Goal: Task Accomplishment & Management: Complete application form

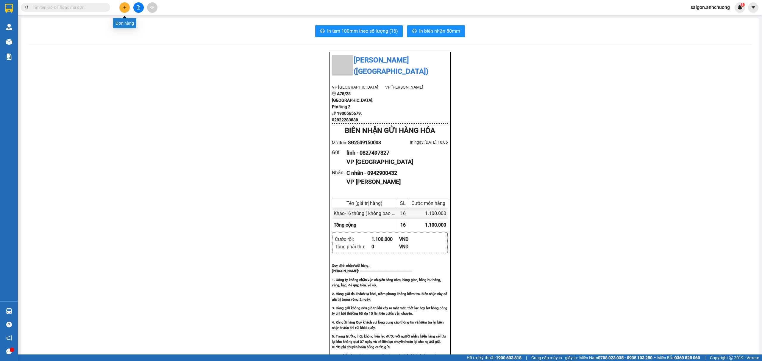
click at [126, 9] on icon "plus" at bounding box center [125, 7] width 4 height 4
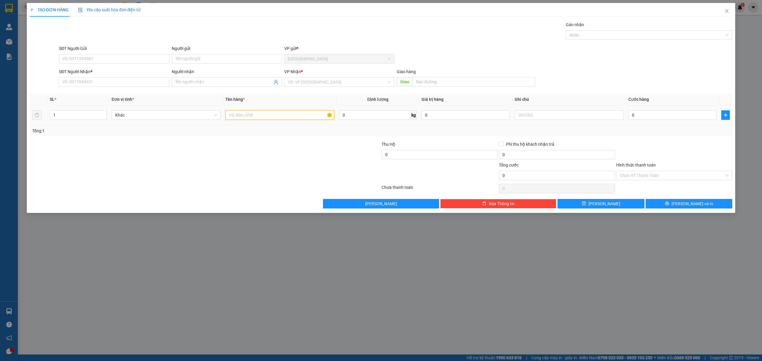
click at [247, 119] on input "text" at bounding box center [279, 115] width 109 height 10
type input "4 bao"
click at [662, 118] on input "0" at bounding box center [673, 115] width 88 height 10
type input "40"
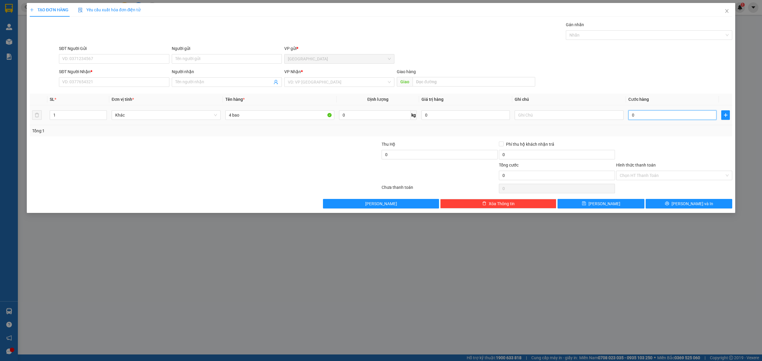
type input "40"
type input "400"
type input "4.000"
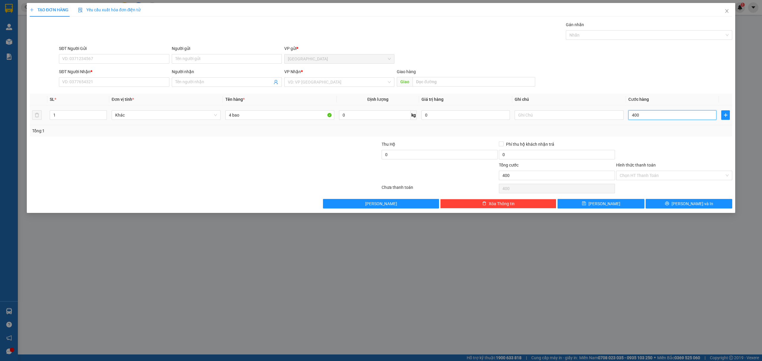
type input "4.000"
type input "40.000"
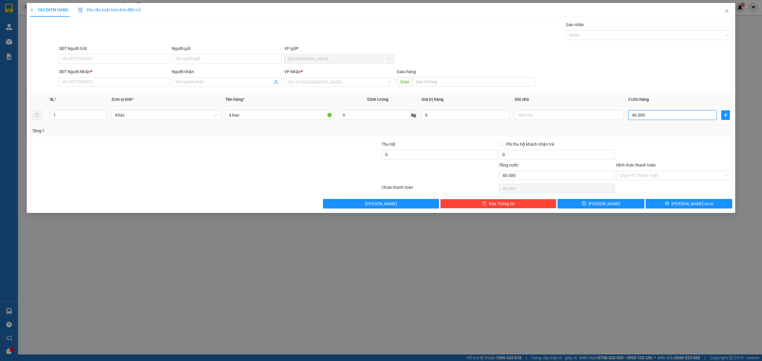
type input "400.000"
click at [103, 113] on icon "up" at bounding box center [103, 114] width 2 height 2
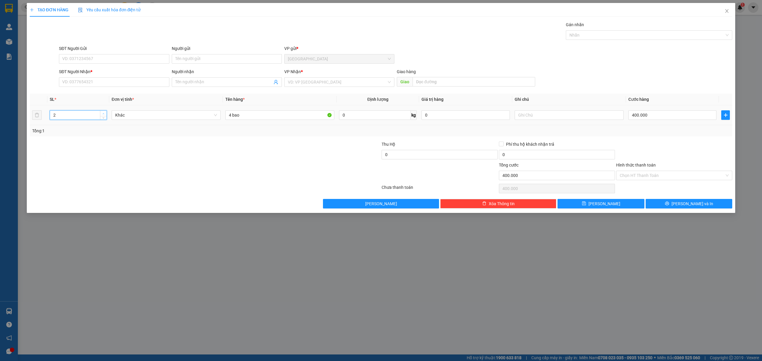
click at [103, 113] on icon "up" at bounding box center [103, 114] width 2 height 2
type input "4"
click at [103, 113] on icon "up" at bounding box center [103, 114] width 2 height 2
click at [144, 79] on input "SĐT Người Nhận *" at bounding box center [114, 82] width 110 height 10
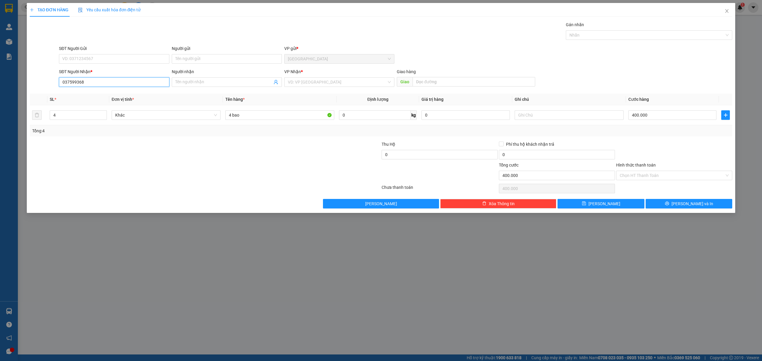
type input "0375993687"
click at [114, 94] on div "0375993687 - Nho" at bounding box center [114, 94] width 103 height 7
type input "Nho"
type input "0375993687"
click at [690, 205] on span "[PERSON_NAME] và In" at bounding box center [693, 204] width 42 height 7
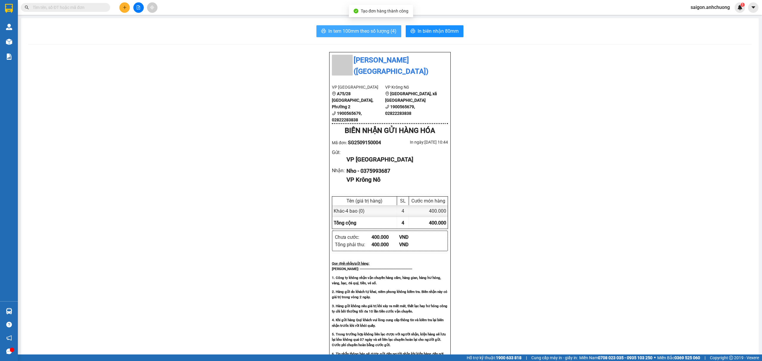
click at [379, 28] on span "In tem 100mm theo số lượng (4)" at bounding box center [362, 30] width 68 height 7
click at [435, 26] on button "In biên nhận 80mm" at bounding box center [435, 31] width 58 height 12
click at [127, 5] on icon "plus" at bounding box center [125, 7] width 4 height 4
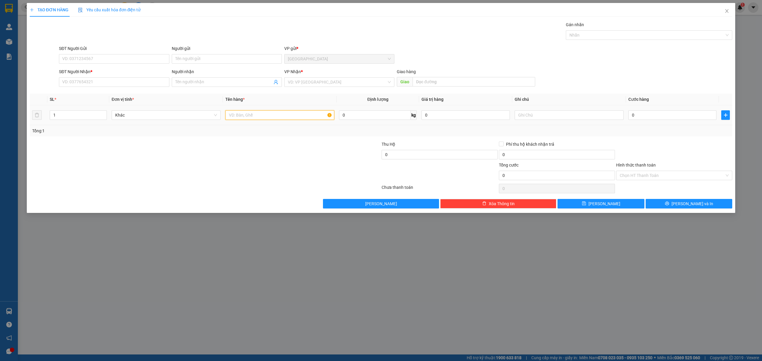
click at [241, 117] on input "text" at bounding box center [279, 115] width 109 height 10
type input "t"
type input "2"
type input "1 thùng"
click at [101, 84] on input "SĐT Người Nhận *" at bounding box center [114, 82] width 110 height 10
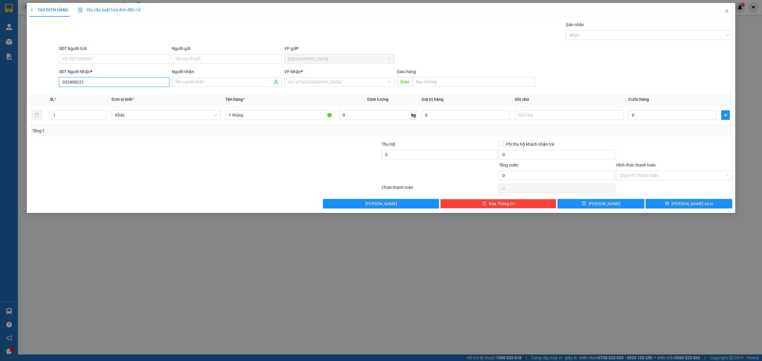
type input "0334082210"
click at [121, 93] on div "0334082210 - [PERSON_NAME]" at bounding box center [114, 94] width 103 height 7
type input "[PERSON_NAME]"
type input "0334082210"
click at [659, 114] on input "0" at bounding box center [673, 115] width 88 height 10
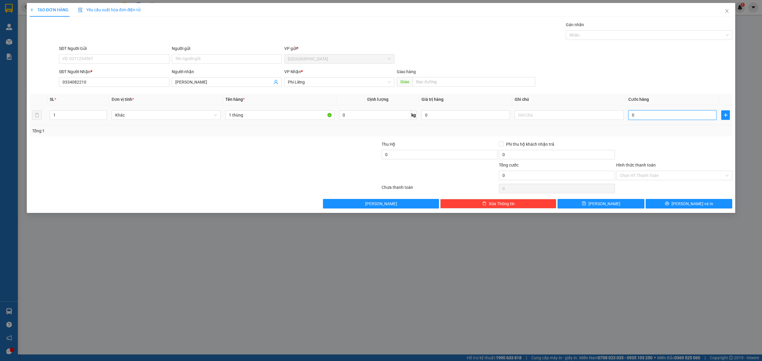
type input "5"
type input "50"
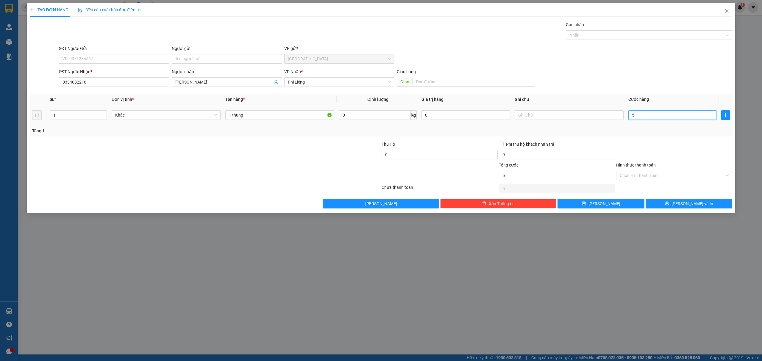
type input "50"
type input "500"
type input "5.000"
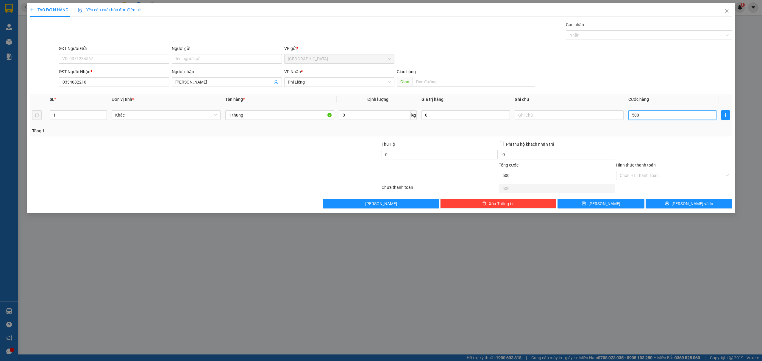
type input "5.000"
type input "50.000"
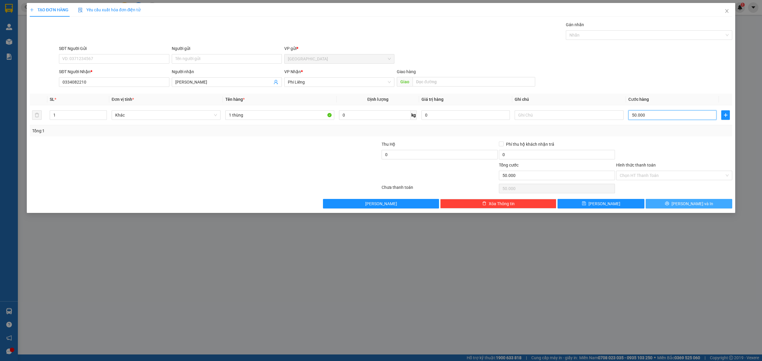
type input "50.000"
click at [696, 204] on span "[PERSON_NAME] và In" at bounding box center [693, 204] width 42 height 7
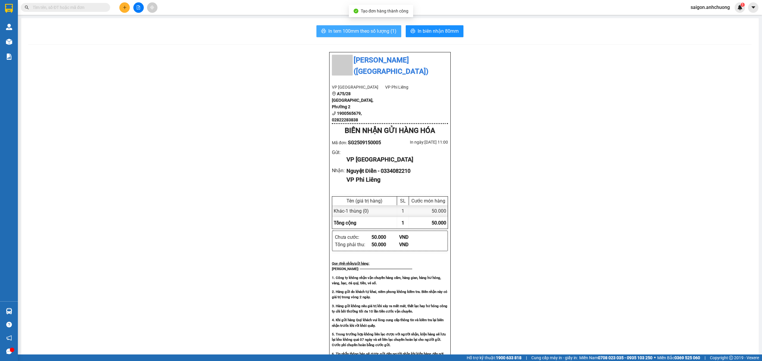
click at [350, 32] on span "In tem 100mm theo số lượng (1)" at bounding box center [362, 30] width 68 height 7
click at [457, 34] on button "In biên nhận 80mm" at bounding box center [435, 31] width 58 height 12
